Goal: Find specific page/section: Find specific page/section

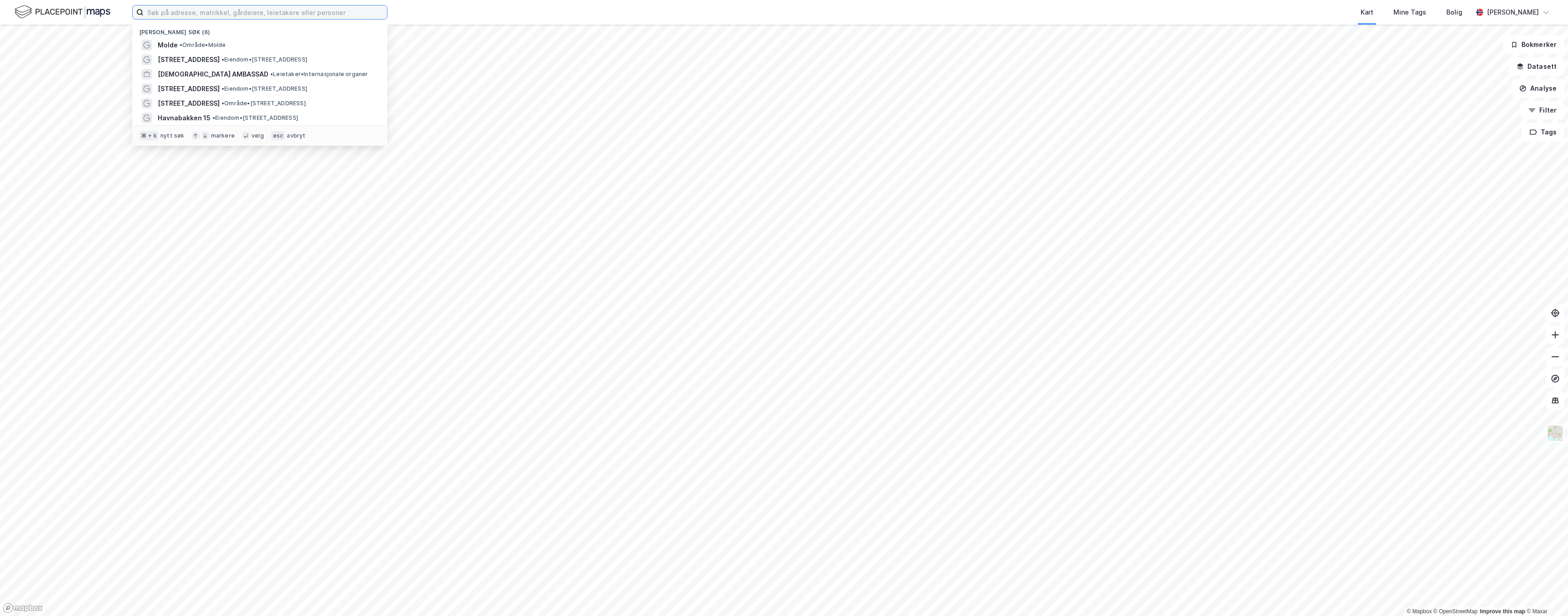
click at [361, 10] on input at bounding box center [265, 13] width 244 height 14
type input "molde"
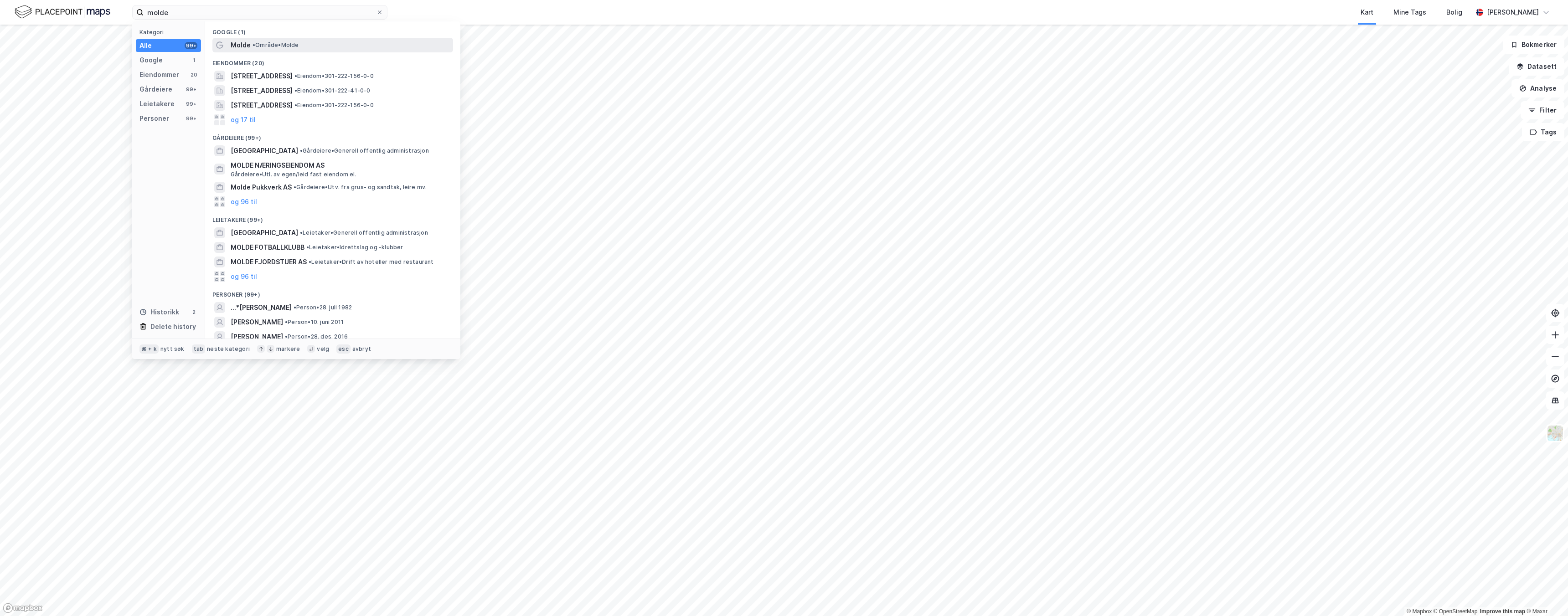
click at [325, 42] on div "Molde • Område • [GEOGRAPHIC_DATA]" at bounding box center [340, 45] width 221 height 11
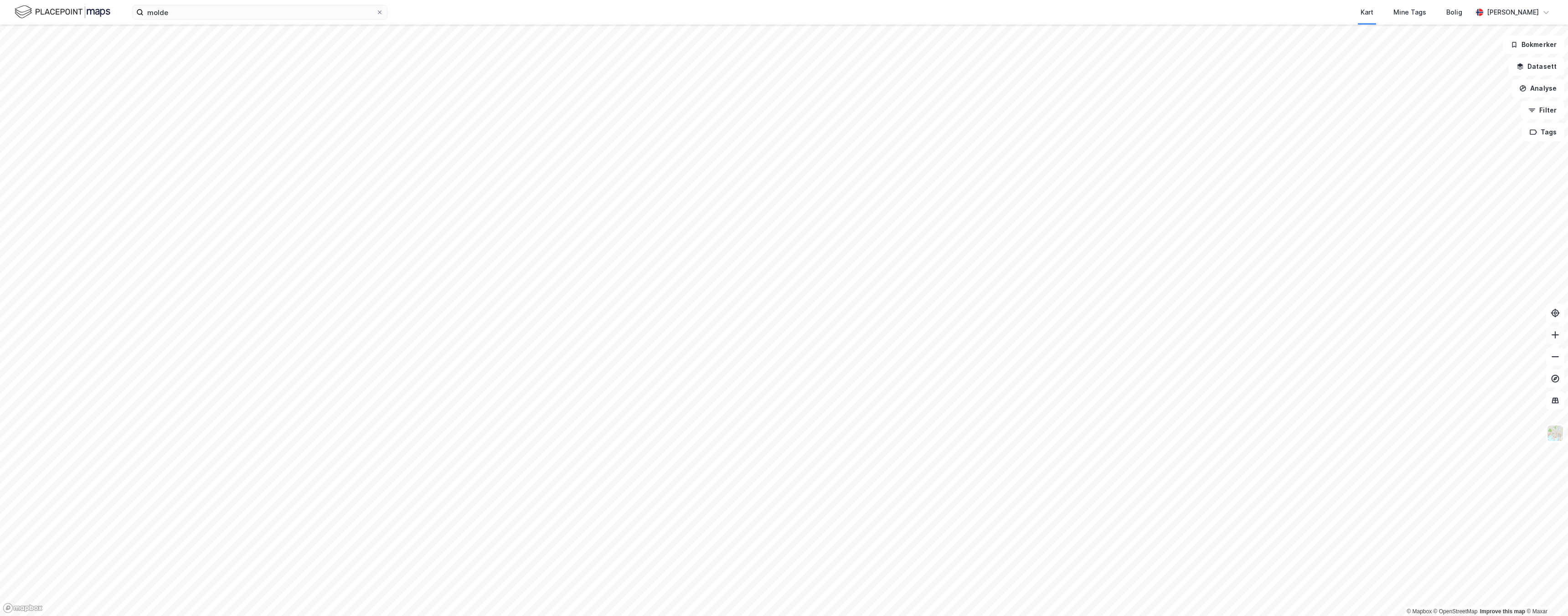
click at [1552, 338] on icon at bounding box center [1555, 335] width 9 height 9
